Goal: Task Accomplishment & Management: Manage account settings

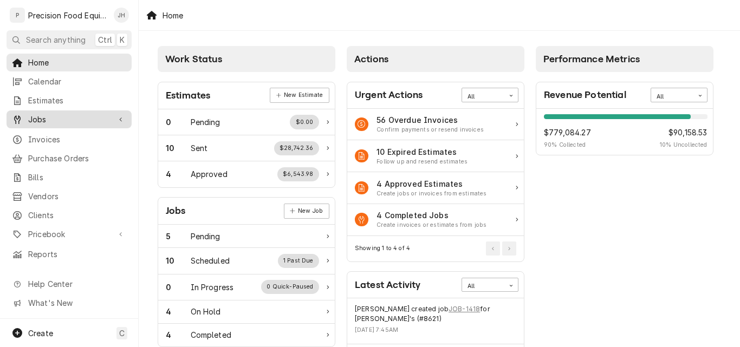
click at [66, 114] on span "Jobs" at bounding box center [69, 119] width 82 height 11
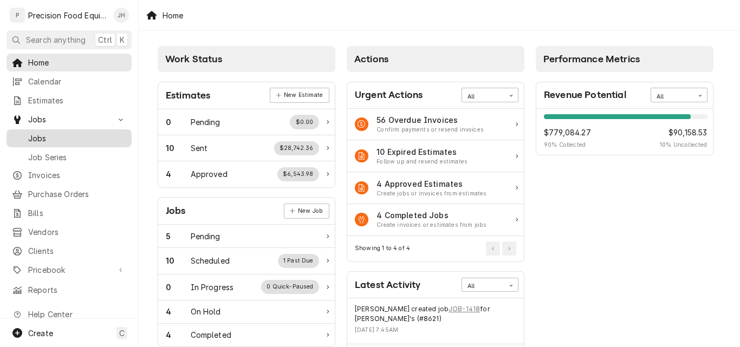
click at [53, 133] on span "Jobs" at bounding box center [77, 138] width 98 height 11
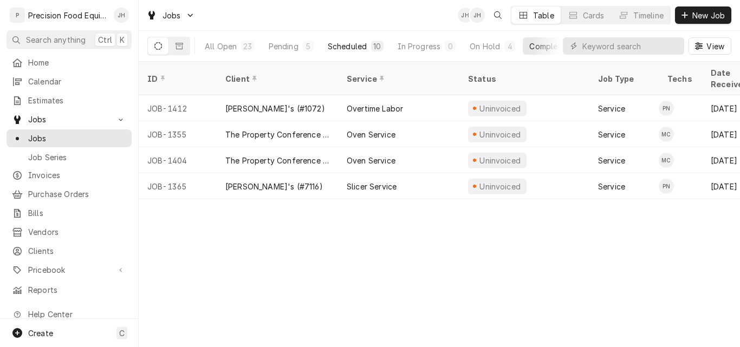
click at [347, 49] on div "Scheduled" at bounding box center [347, 46] width 39 height 11
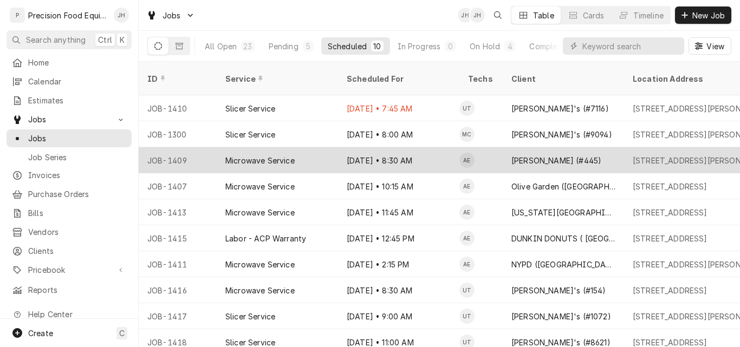
drag, startPoint x: 499, startPoint y: 173, endPoint x: 503, endPoint y: 154, distance: 19.3
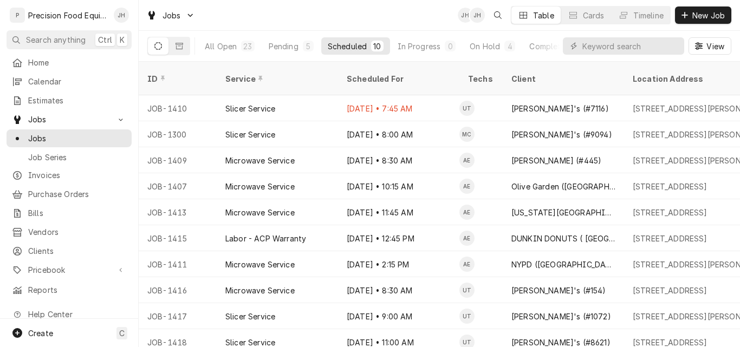
drag, startPoint x: 503, startPoint y: 154, endPoint x: 411, endPoint y: 24, distance: 158.8
click at [411, 24] on div "Jobs JH JH Table Cards Timeline New Job" at bounding box center [439, 15] width 601 height 30
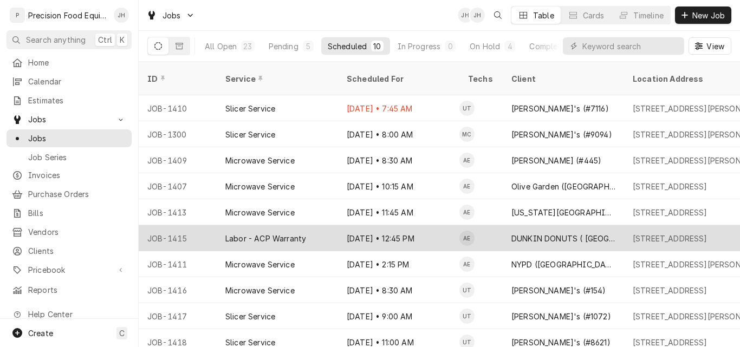
click at [412, 225] on div "Sep 2 • 12:45 PM" at bounding box center [398, 238] width 121 height 26
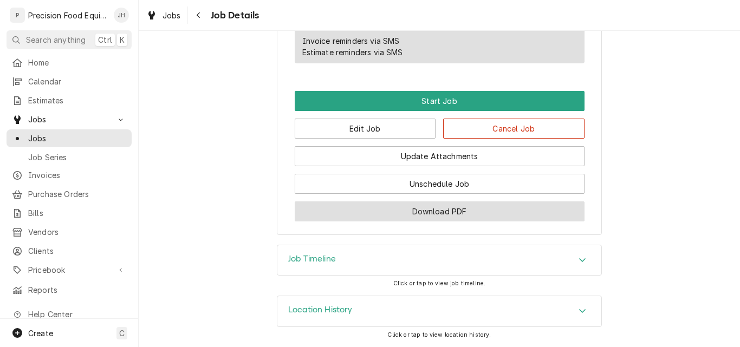
scroll to position [780, 0]
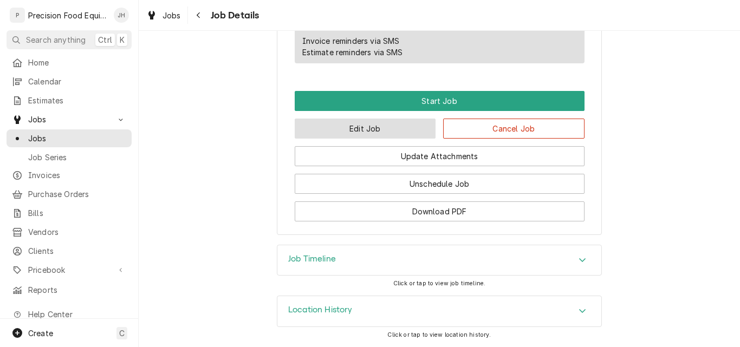
click at [396, 131] on button "Edit Job" at bounding box center [365, 129] width 141 height 20
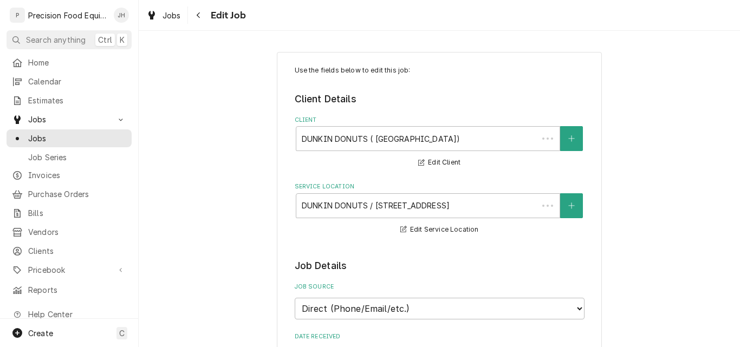
type textarea "x"
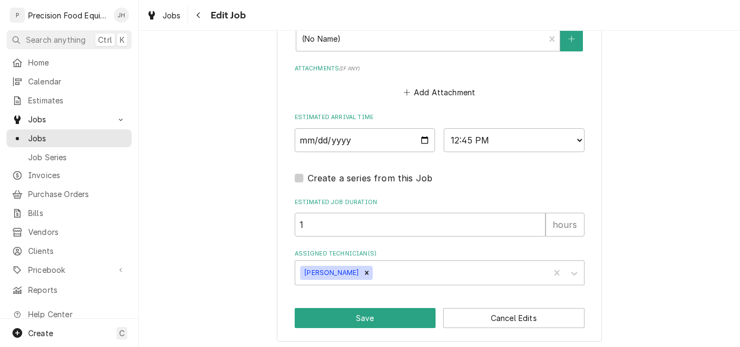
scroll to position [834, 0]
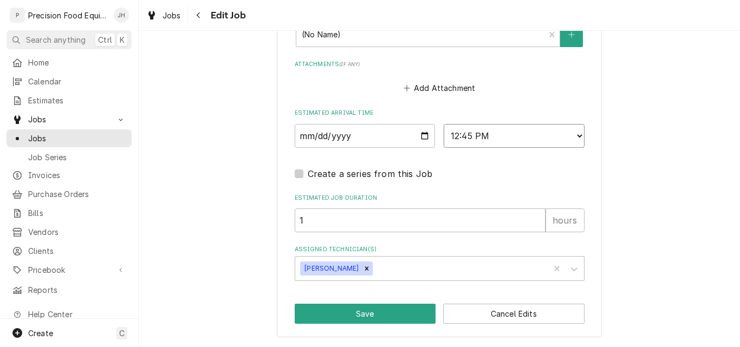
click at [504, 139] on select "AM / PM 6:00 AM 6:15 AM 6:30 AM 6:45 AM 7:00 AM 7:15 AM 7:30 AM 7:45 AM 8:00 AM…" at bounding box center [514, 136] width 141 height 24
select select "13:00:00"
click at [444, 124] on select "AM / PM 6:00 AM 6:15 AM 6:30 AM 6:45 AM 7:00 AM 7:15 AM 7:30 AM 7:45 AM 8:00 AM…" at bounding box center [514, 136] width 141 height 24
click at [357, 311] on button "Save" at bounding box center [365, 314] width 141 height 20
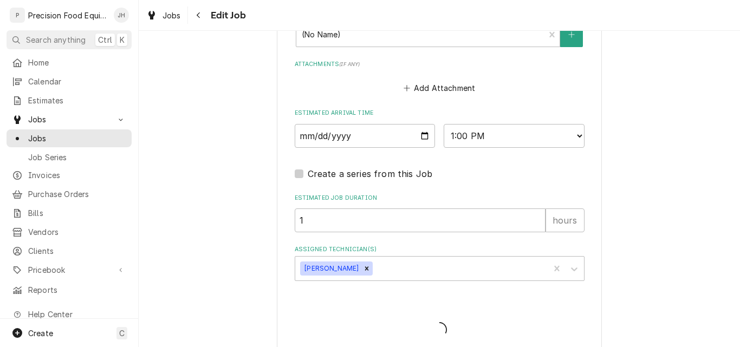
type textarea "x"
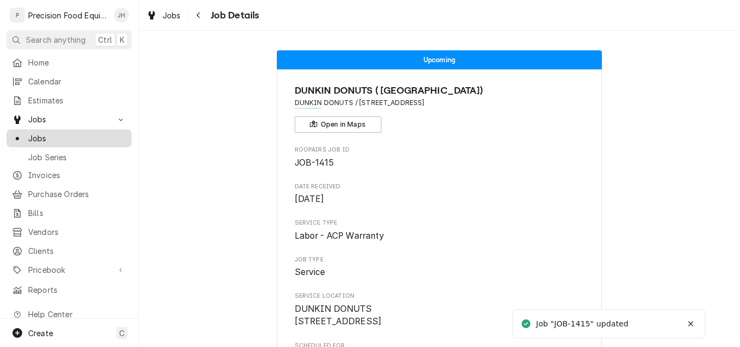
click at [32, 133] on span "Jobs" at bounding box center [77, 138] width 98 height 11
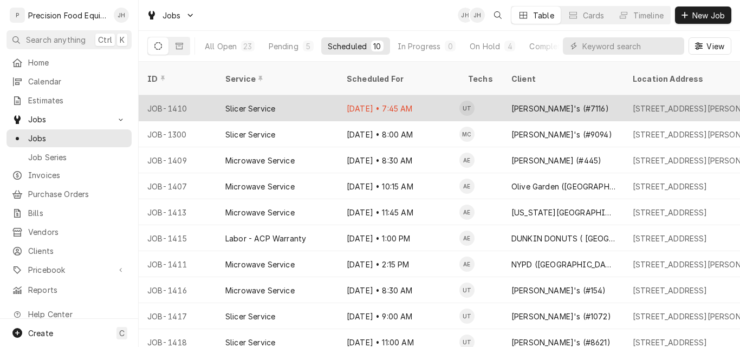
click at [317, 97] on div "Slicer Service" at bounding box center [277, 108] width 121 height 26
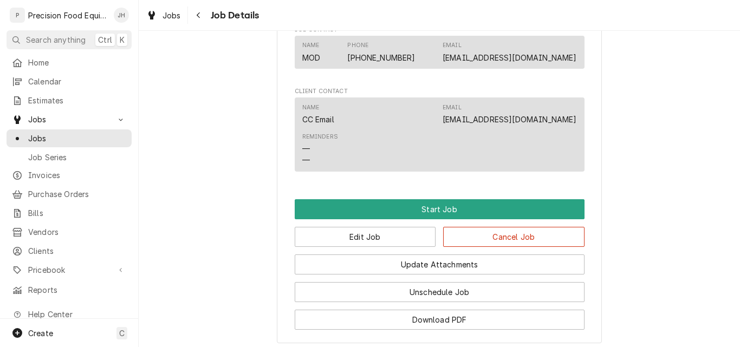
scroll to position [650, 0]
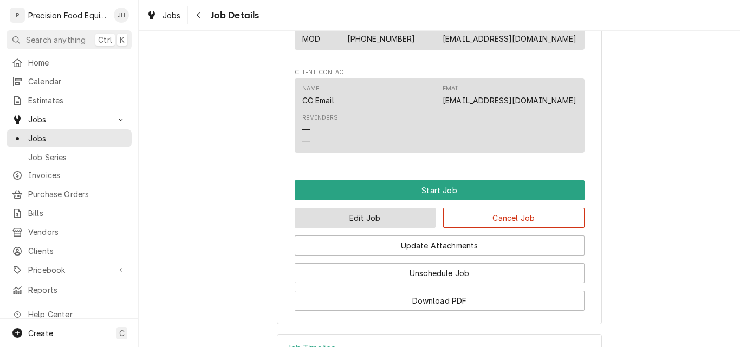
click at [371, 228] on button "Edit Job" at bounding box center [365, 218] width 141 height 20
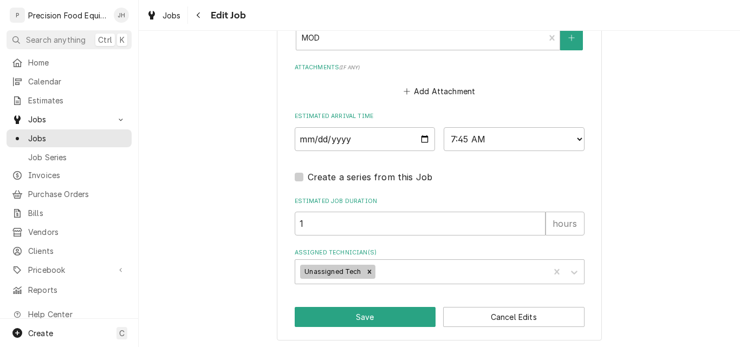
scroll to position [834, 0]
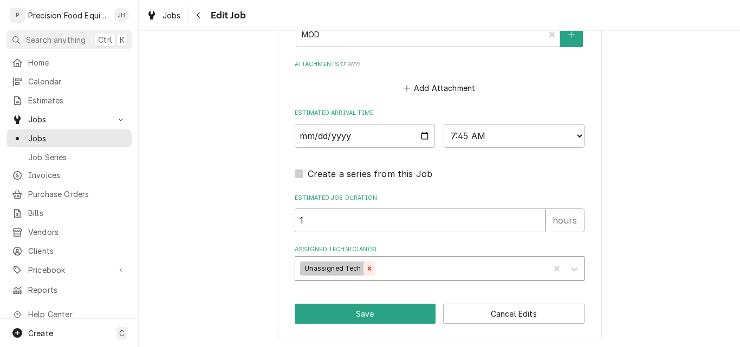
click at [366, 269] on icon "Remove Unassigned Tech" at bounding box center [370, 269] width 8 height 8
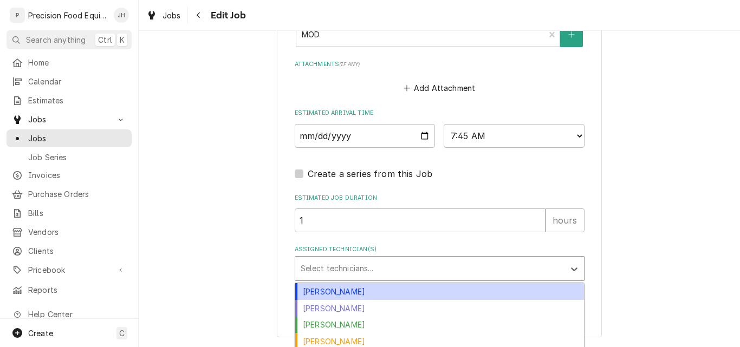
click at [349, 272] on div "Assigned Technician(s)" at bounding box center [430, 268] width 258 height 19
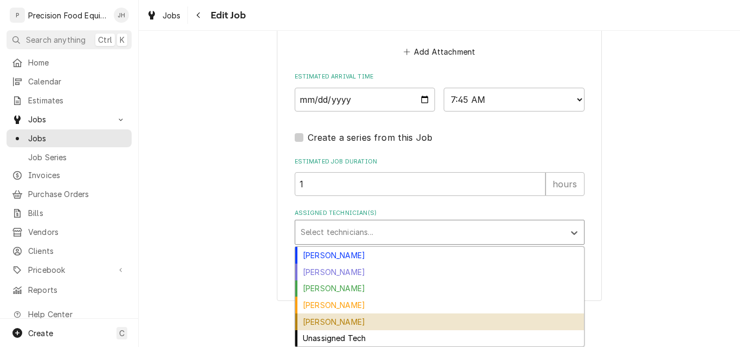
click at [347, 321] on div "Pete Nielson" at bounding box center [439, 322] width 289 height 17
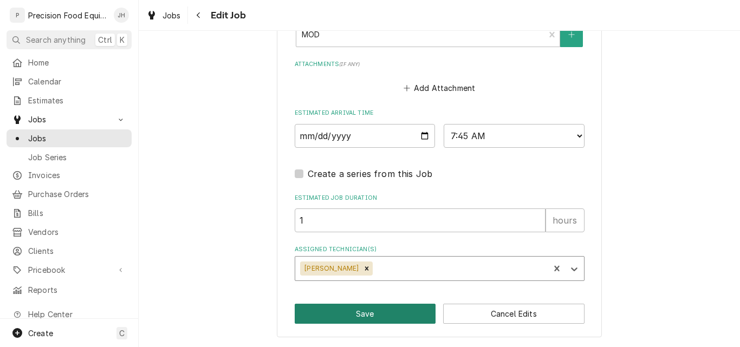
scroll to position [834, 0]
type textarea "x"
click at [566, 133] on select "AM / PM 6:00 AM 6:15 AM 6:30 AM 6:45 AM 7:00 AM 7:15 AM 7:30 AM 7:45 AM 8:00 AM…" at bounding box center [514, 136] width 141 height 24
select select "08:15:00"
click at [444, 124] on select "AM / PM 6:00 AM 6:15 AM 6:30 AM 6:45 AM 7:00 AM 7:15 AM 7:30 AM 7:45 AM 8:00 AM…" at bounding box center [514, 136] width 141 height 24
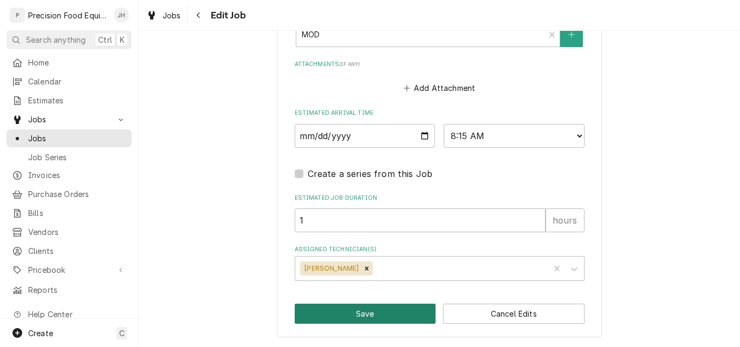
click at [390, 315] on button "Save" at bounding box center [365, 314] width 141 height 20
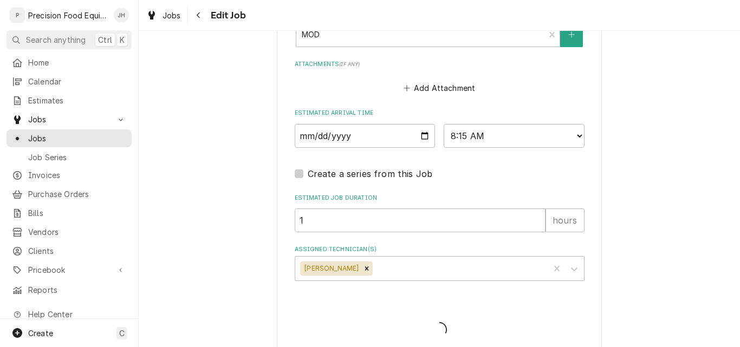
type textarea "x"
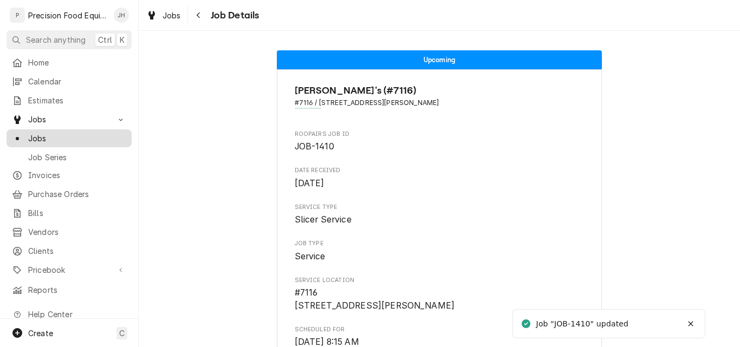
click at [44, 133] on span "Jobs" at bounding box center [77, 138] width 98 height 11
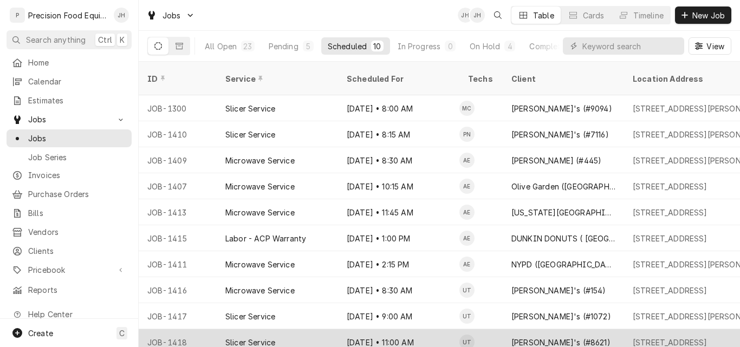
scroll to position [2, 0]
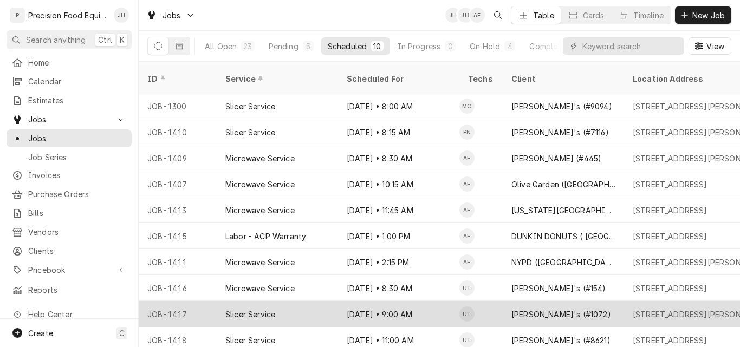
click at [302, 301] on div "Slicer Service" at bounding box center [277, 314] width 121 height 26
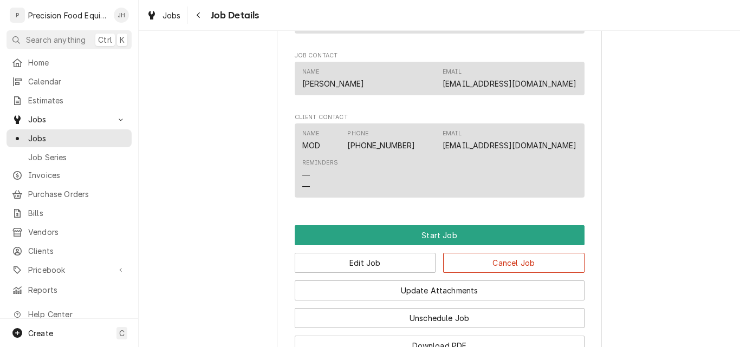
scroll to position [596, 0]
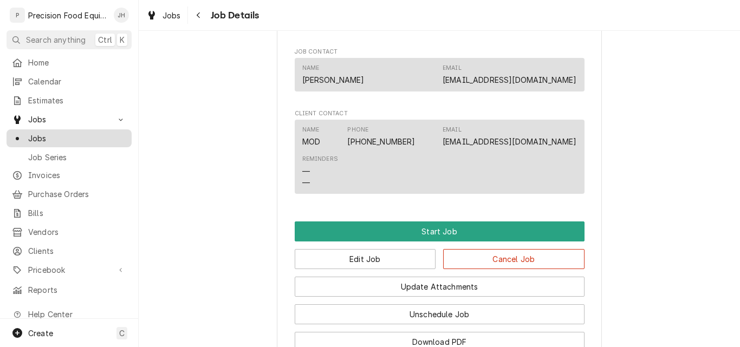
click at [48, 137] on span "Jobs" at bounding box center [77, 138] width 98 height 11
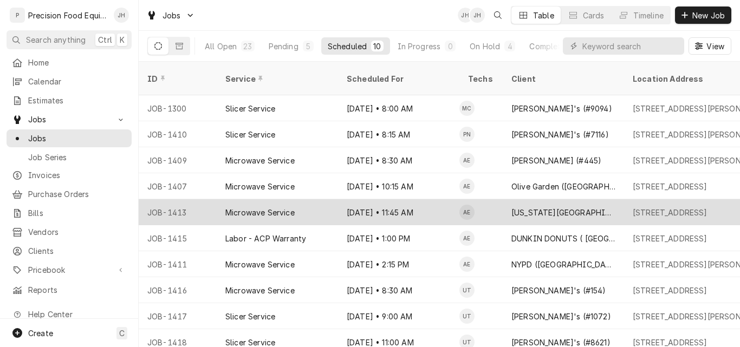
scroll to position [2, 0]
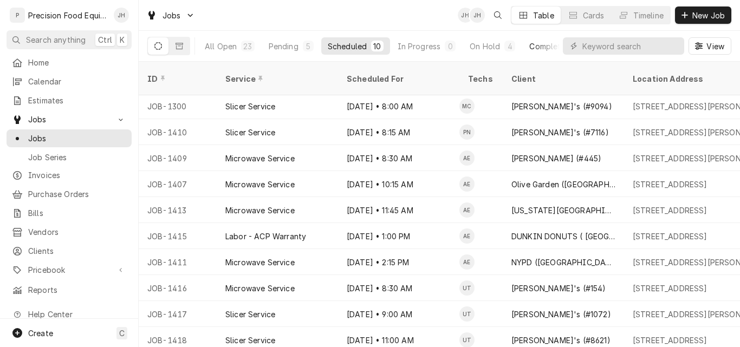
click at [543, 49] on div "Completed" at bounding box center [549, 46] width 41 height 11
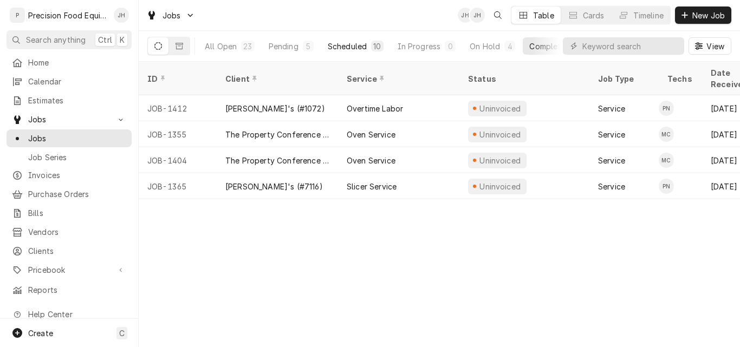
click at [358, 48] on div "Scheduled" at bounding box center [347, 46] width 39 height 11
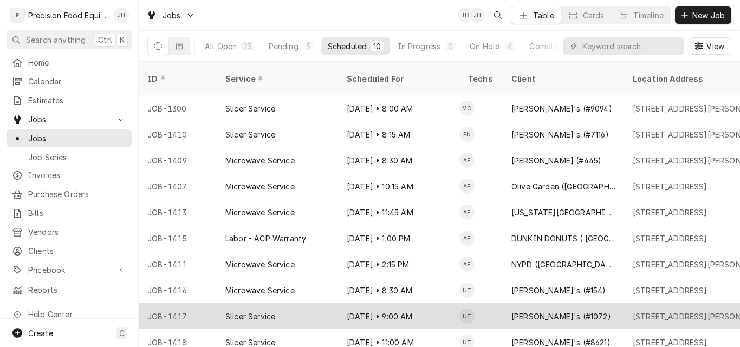
click at [317, 305] on div "Slicer Service" at bounding box center [277, 316] width 121 height 26
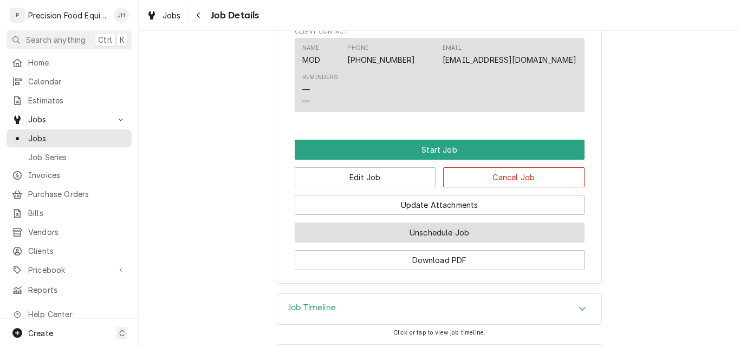
scroll to position [704, 0]
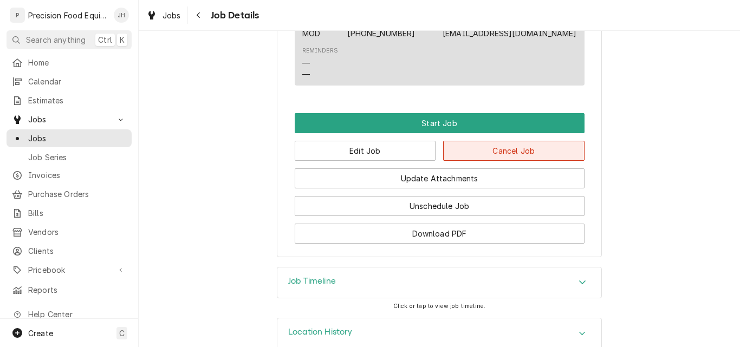
click at [508, 161] on button "Cancel Job" at bounding box center [513, 151] width 141 height 20
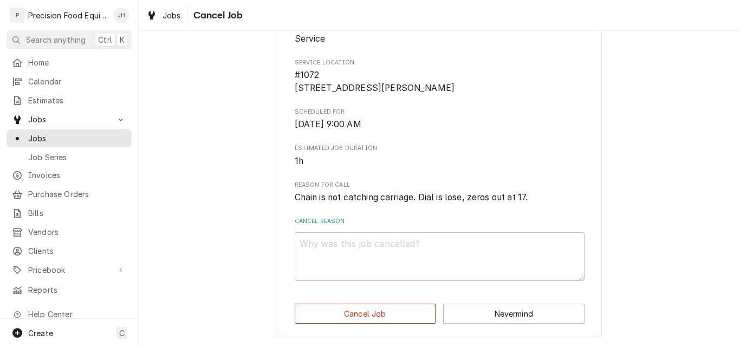
scroll to position [156, 0]
click at [323, 250] on textarea "Cancel Reason" at bounding box center [440, 256] width 290 height 49
type textarea "x"
type textarea "D"
type textarea "x"
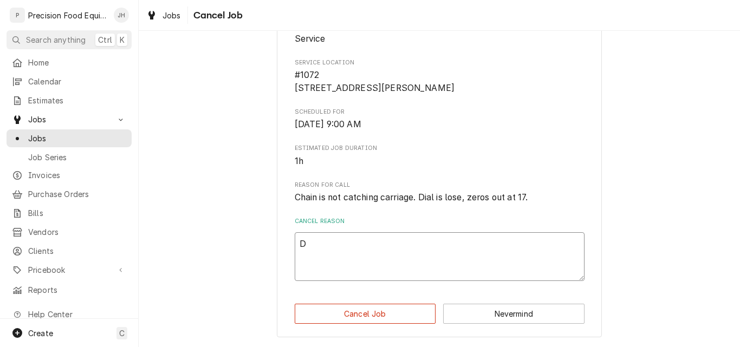
type textarea "Du"
type textarea "x"
type textarea "Dup"
type textarea "x"
type textarea "Dupl"
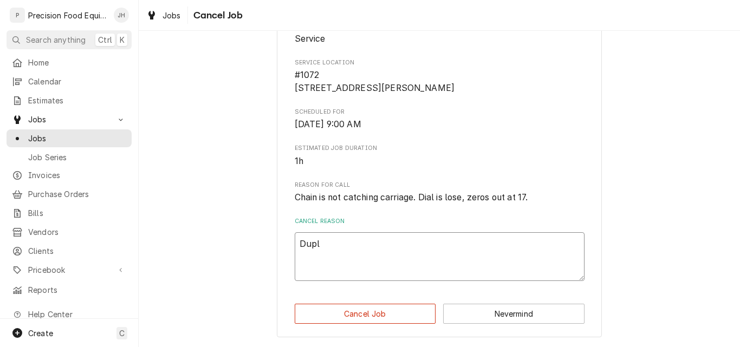
type textarea "x"
type textarea "Dupli"
type textarea "x"
type textarea "Duplic"
type textarea "x"
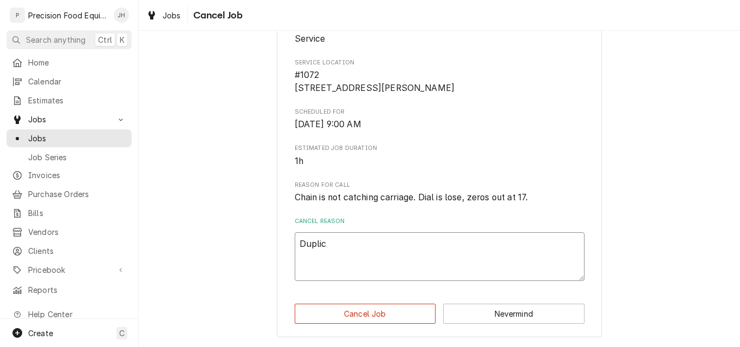
type textarea "Duplica"
type textarea "x"
type textarea "Duplicat"
type textarea "x"
type textarea "Duplicate"
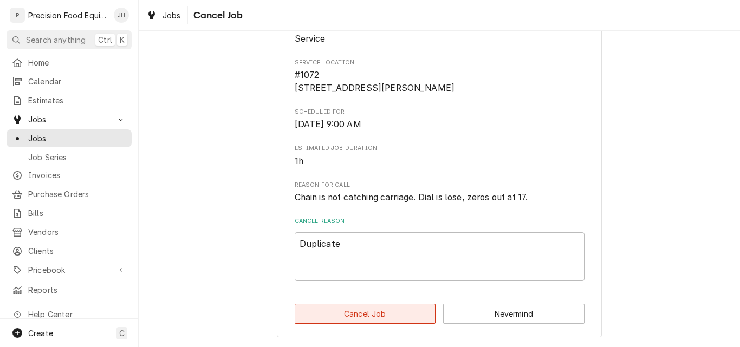
click at [345, 317] on button "Cancel Job" at bounding box center [365, 314] width 141 height 20
type textarea "x"
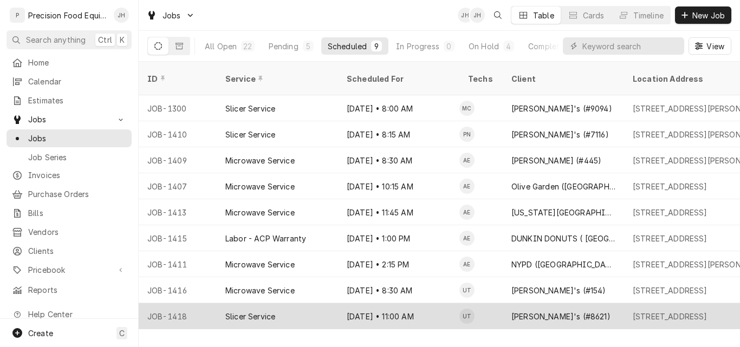
click at [310, 303] on div "Slicer Service" at bounding box center [277, 316] width 121 height 26
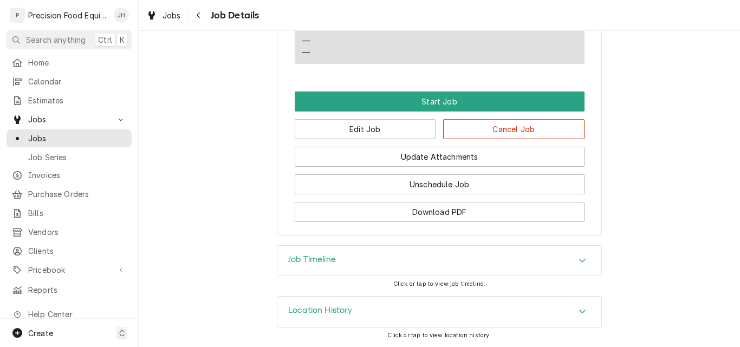
scroll to position [775, 0]
click at [387, 130] on button "Edit Job" at bounding box center [365, 129] width 141 height 20
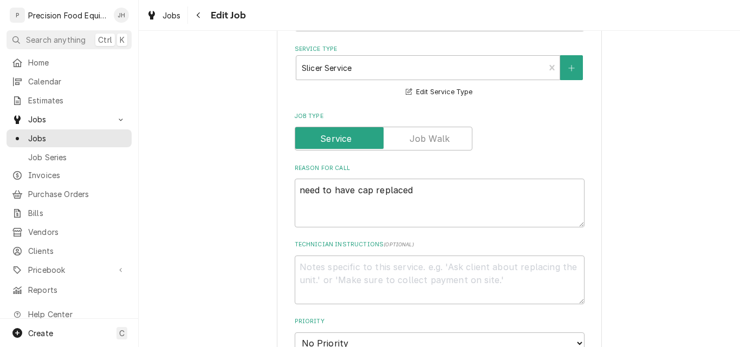
scroll to position [379, 0]
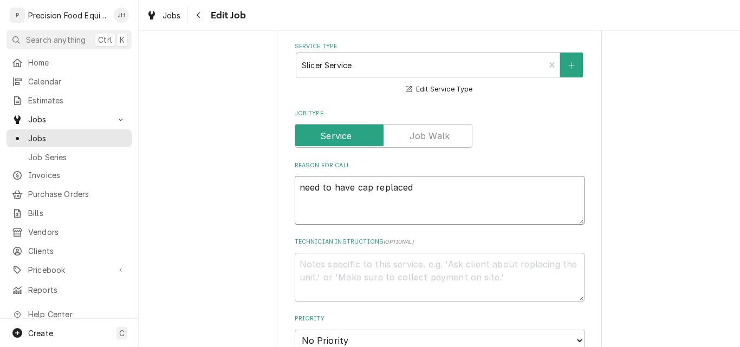
click at [426, 193] on textarea "need to have cap replaced" at bounding box center [440, 200] width 290 height 49
click at [382, 262] on textarea "Technician Instructions ( optional )" at bounding box center [440, 277] width 290 height 49
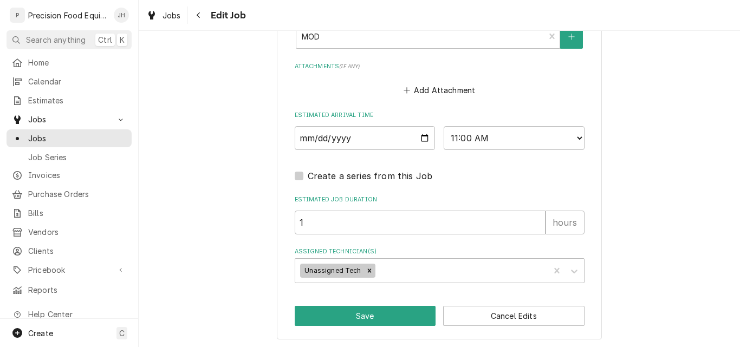
scroll to position [871, 0]
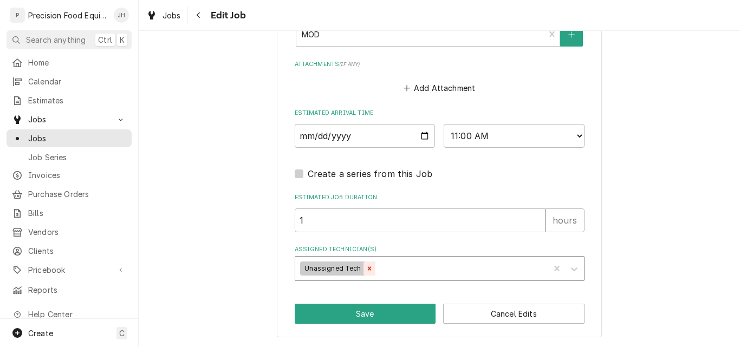
click at [367, 270] on icon "Remove Unassigned Tech" at bounding box center [369, 268] width 4 height 4
click at [363, 270] on div "Assigned Technician(s)" at bounding box center [430, 268] width 258 height 19
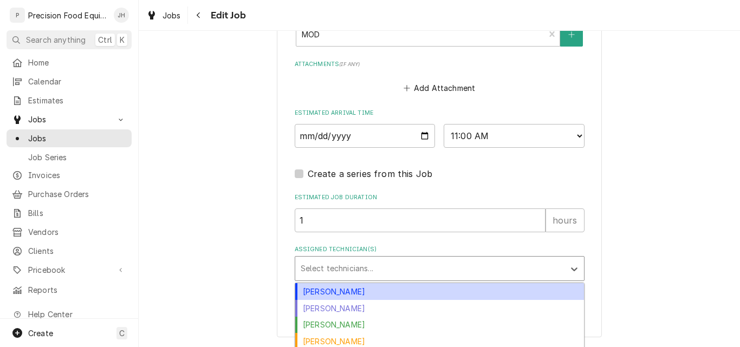
scroll to position [907, 0]
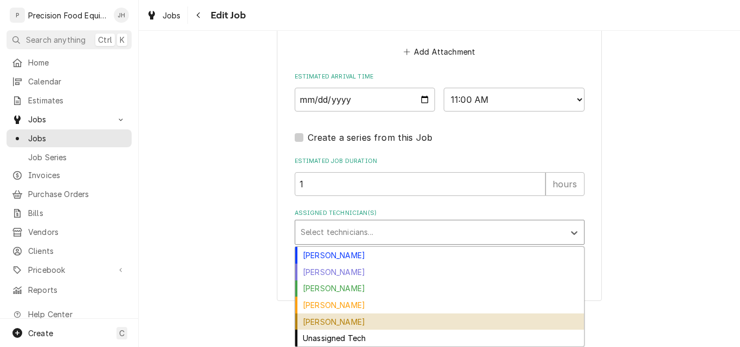
click at [338, 318] on div "Pete Nielson" at bounding box center [439, 322] width 289 height 17
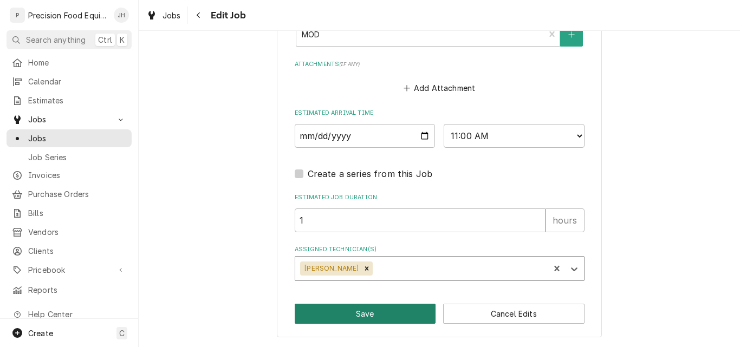
type textarea "x"
click at [421, 136] on input "2025-09-03" at bounding box center [365, 136] width 141 height 24
type input "2025-09-02"
click at [359, 318] on button "Save" at bounding box center [365, 314] width 141 height 20
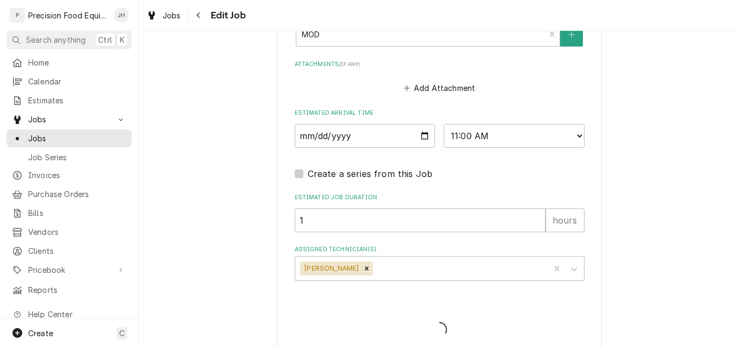
type textarea "x"
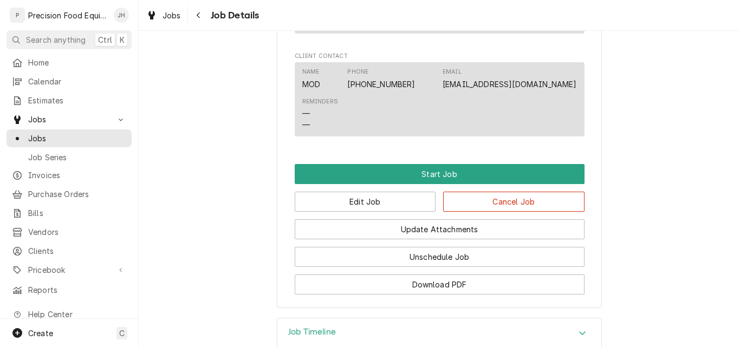
scroll to position [704, 0]
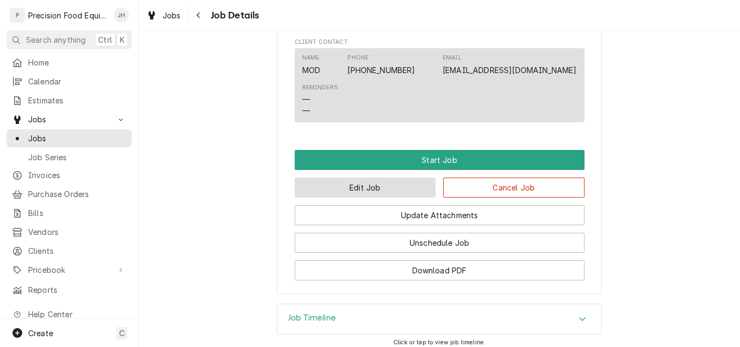
click at [355, 198] on button "Edit Job" at bounding box center [365, 188] width 141 height 20
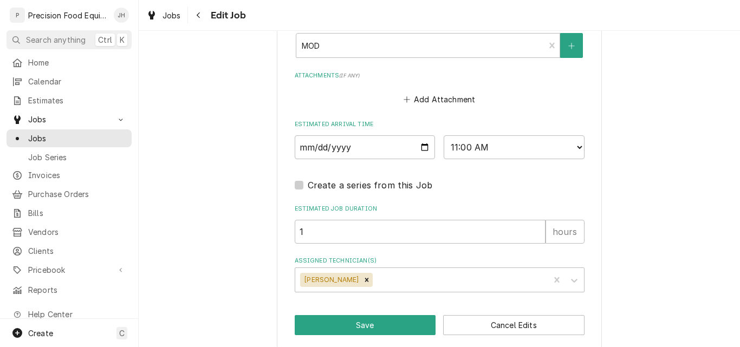
scroll to position [871, 0]
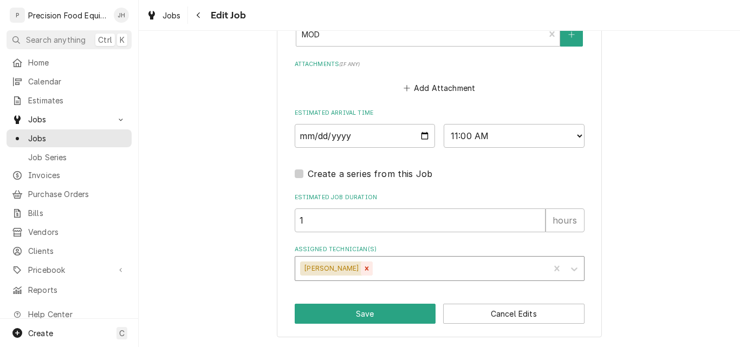
click at [363, 266] on icon "Remove Pete Nielson" at bounding box center [367, 269] width 8 height 8
click at [375, 266] on div "Assigned Technician(s)" at bounding box center [459, 268] width 169 height 19
click at [345, 269] on div "Assigned Technician(s)" at bounding box center [430, 268] width 258 height 19
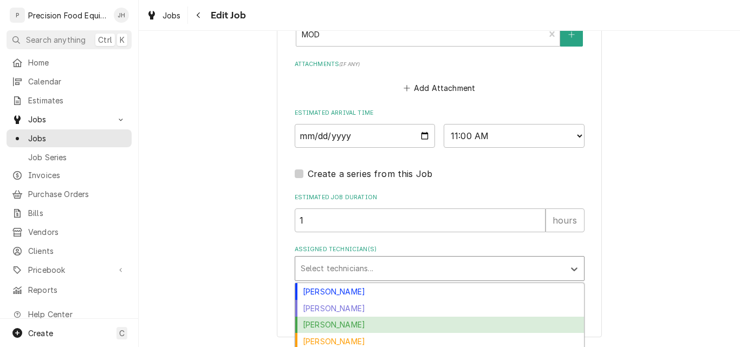
click at [328, 326] on div "Jason Hertel" at bounding box center [439, 325] width 289 height 17
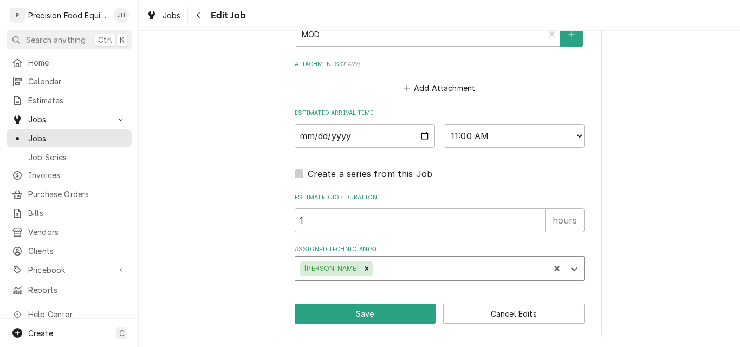
type textarea "x"
click at [503, 136] on select "AM / PM 6:00 AM 6:15 AM 6:30 AM 6:45 AM 7:00 AM 7:15 AM 7:30 AM 7:45 AM 8:00 AM…" at bounding box center [514, 136] width 141 height 24
select select "08:00:00"
click at [444, 124] on select "AM / PM 6:00 AM 6:15 AM 6:30 AM 6:45 AM 7:00 AM 7:15 AM 7:30 AM 7:45 AM 8:00 AM…" at bounding box center [514, 136] width 141 height 24
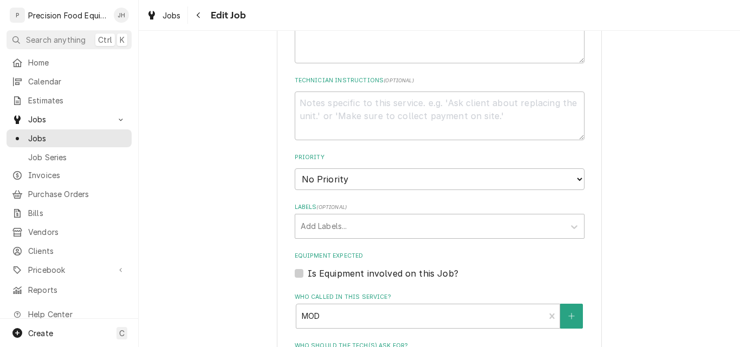
scroll to position [492, 0]
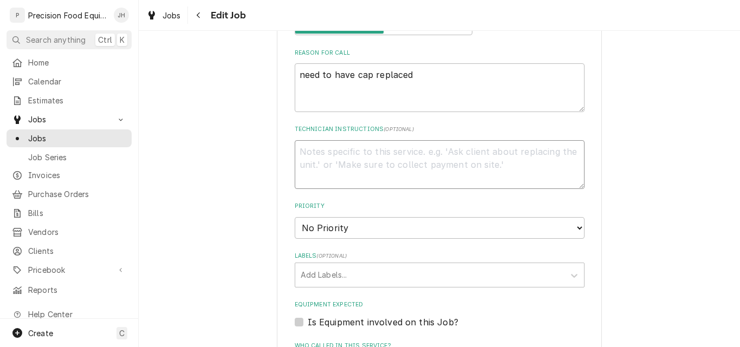
click at [327, 159] on textarea "Technician Instructions ( optional )" at bounding box center [440, 164] width 290 height 49
type textarea "x"
type textarea "S"
type textarea "x"
type textarea "Se"
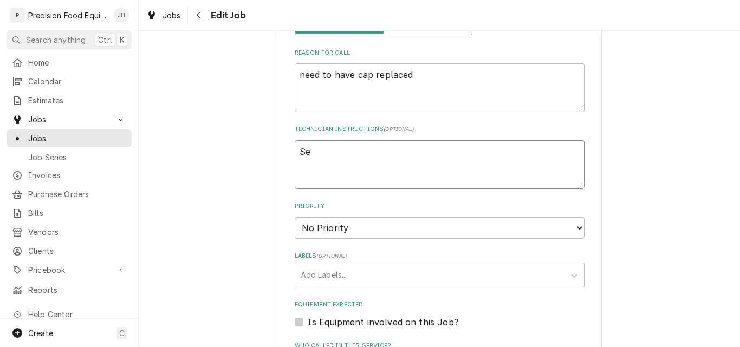
type textarea "x"
type textarea "Sen"
type textarea "x"
type textarea "Send"
type textarea "x"
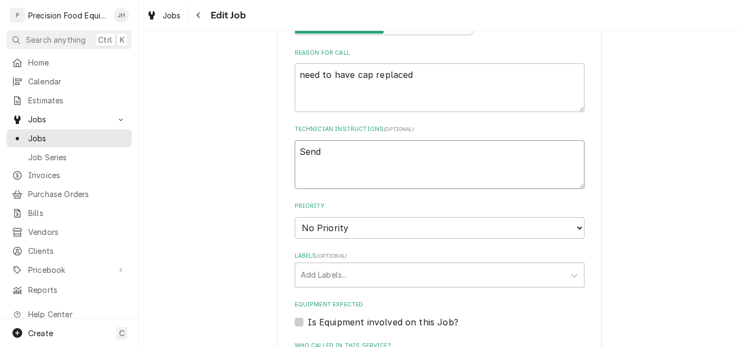
type textarea "Send"
type textarea "x"
type textarea "Send p"
type textarea "x"
type textarea "Send pa"
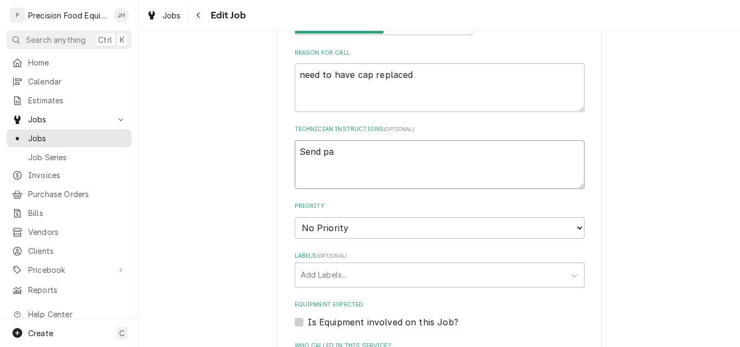
type textarea "x"
type textarea "Send par"
type textarea "x"
type textarea "Send part"
type textarea "x"
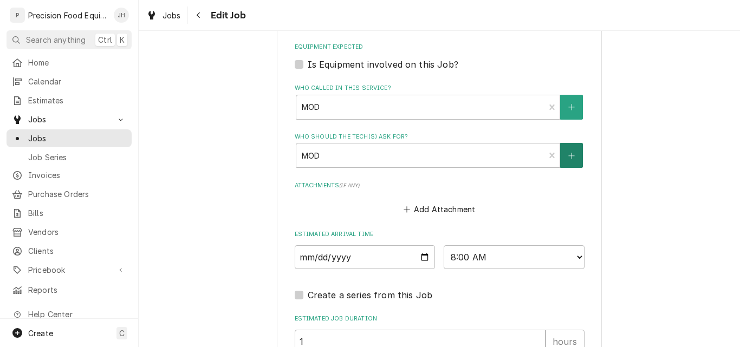
scroll to position [871, 0]
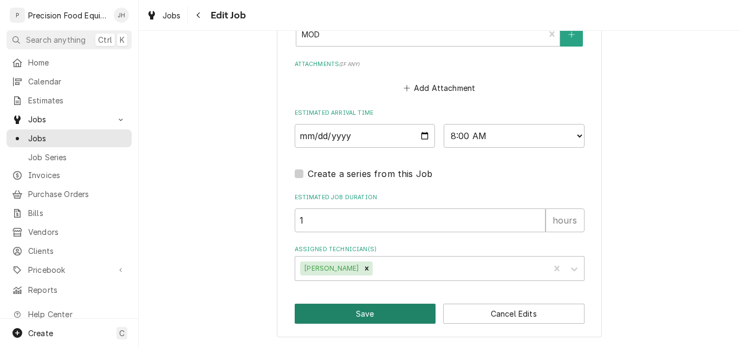
type textarea "Send part"
click at [386, 312] on button "Save" at bounding box center [365, 314] width 141 height 20
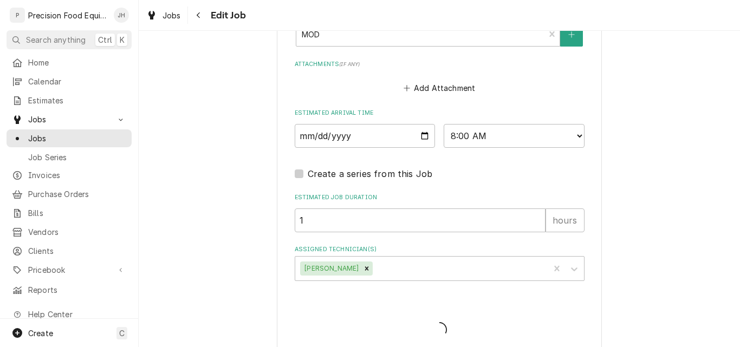
type textarea "x"
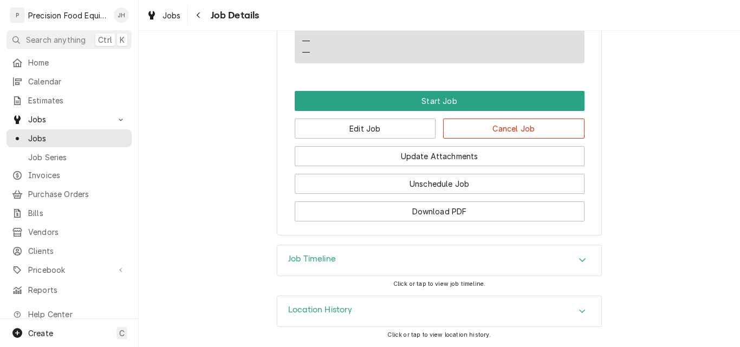
scroll to position [812, 0]
click at [45, 133] on span "Jobs" at bounding box center [77, 138] width 98 height 11
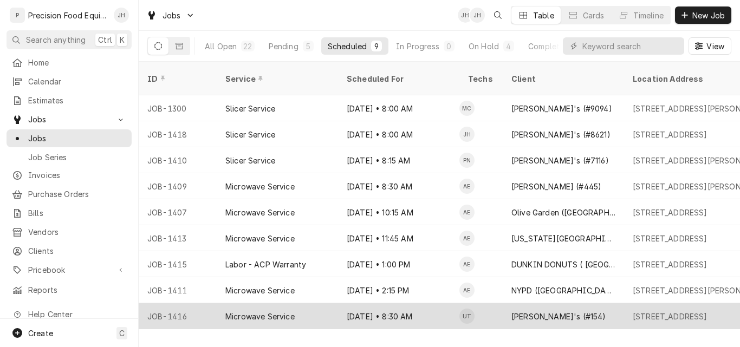
click at [325, 303] on div "Microwave Service" at bounding box center [277, 316] width 121 height 26
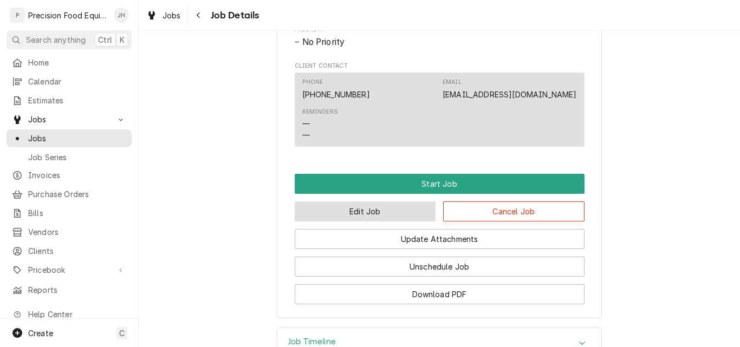
scroll to position [542, 0]
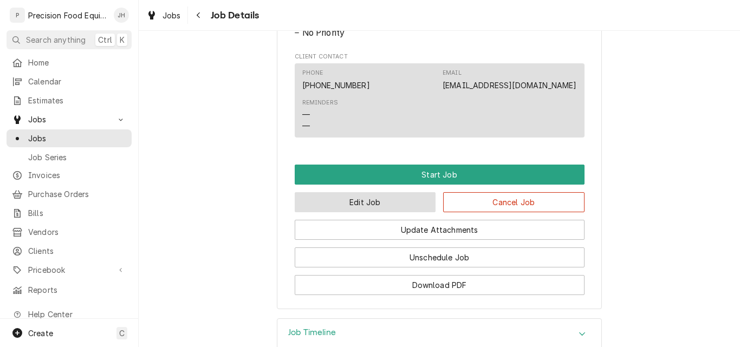
click at [390, 212] on button "Edit Job" at bounding box center [365, 202] width 141 height 20
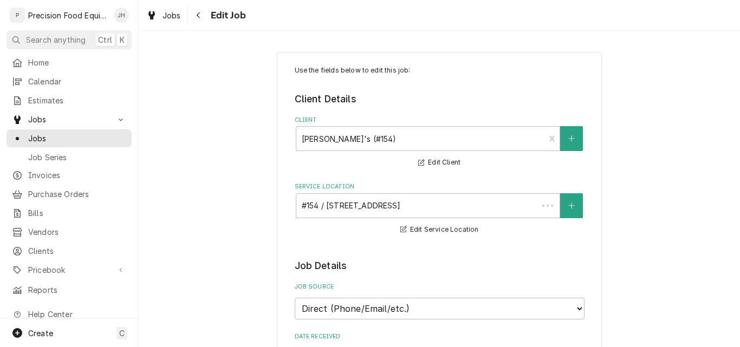
type textarea "x"
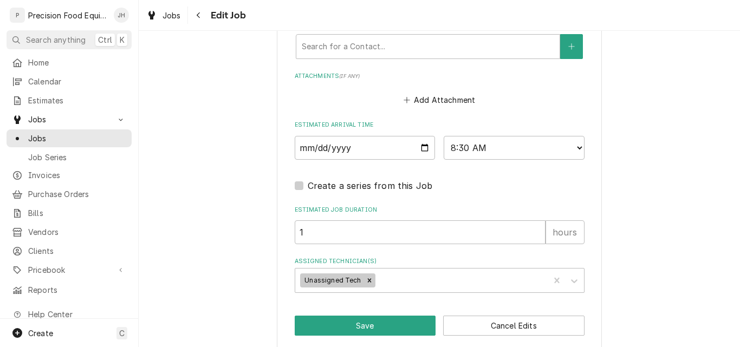
scroll to position [834, 0]
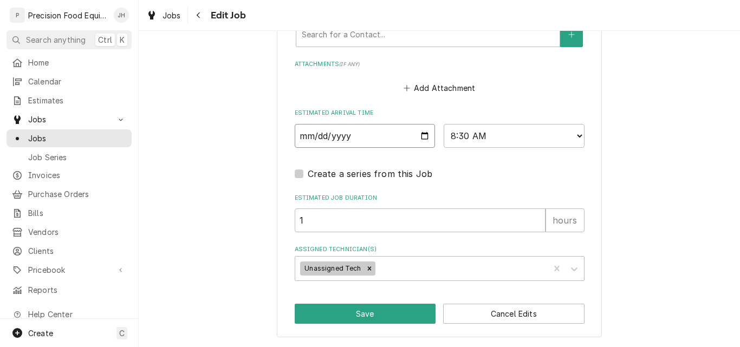
click at [420, 136] on input "2025-09-03" at bounding box center [365, 136] width 141 height 24
click at [501, 134] on select "AM / PM 6:00 AM 6:15 AM 6:30 AM 6:45 AM 7:00 AM 7:15 AM 7:30 AM 7:45 AM 8:00 AM…" at bounding box center [514, 136] width 141 height 24
select select "08:00:00"
click at [444, 124] on select "AM / PM 6:00 AM 6:15 AM 6:30 AM 6:45 AM 7:00 AM 7:15 AM 7:30 AM 7:45 AM 8:00 AM…" at bounding box center [514, 136] width 141 height 24
click at [367, 270] on icon "Remove Unassigned Tech" at bounding box center [369, 268] width 4 height 4
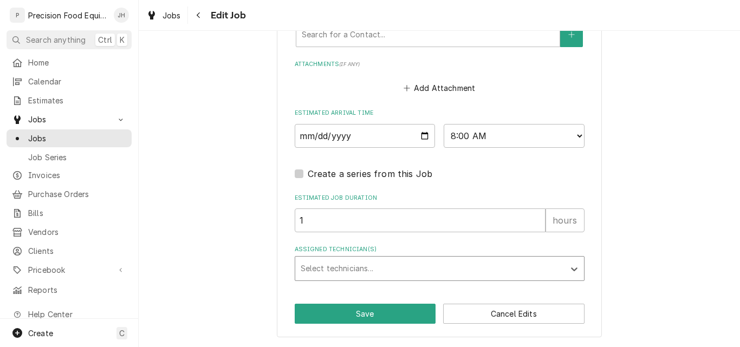
click at [341, 264] on div "Assigned Technician(s)" at bounding box center [430, 268] width 258 height 19
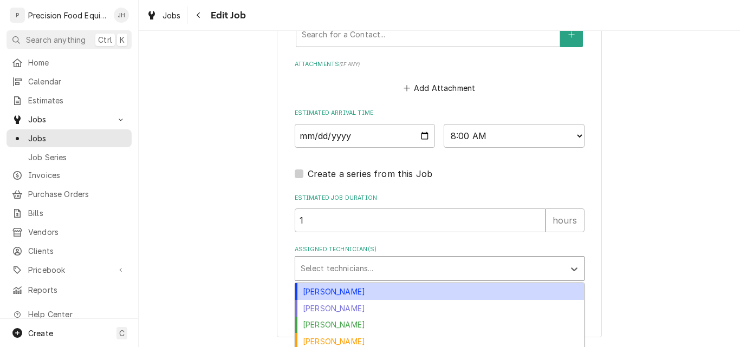
click at [328, 294] on div "[PERSON_NAME]" at bounding box center [439, 291] width 289 height 17
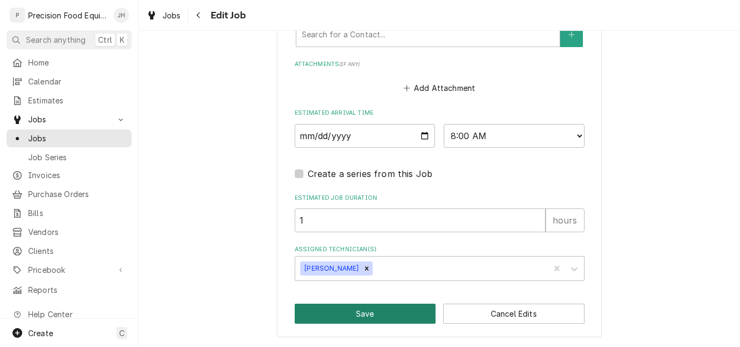
click at [330, 314] on button "Save" at bounding box center [365, 314] width 141 height 20
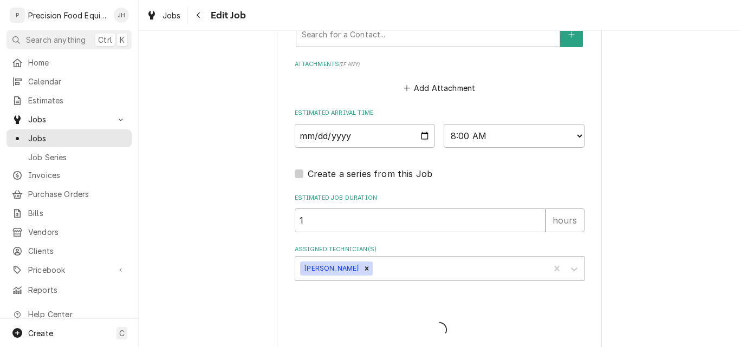
type textarea "x"
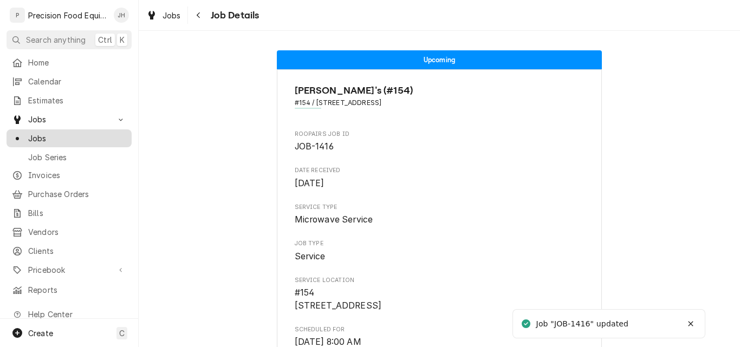
click at [52, 133] on span "Jobs" at bounding box center [77, 138] width 98 height 11
